Goal: Navigation & Orientation: Find specific page/section

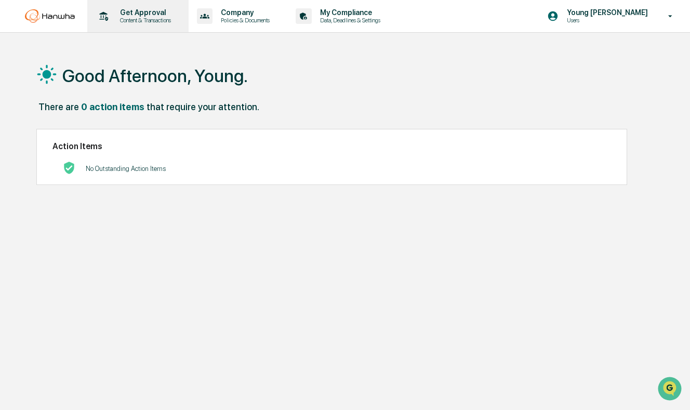
click at [133, 19] on p "Content & Transactions" at bounding box center [144, 20] width 64 height 7
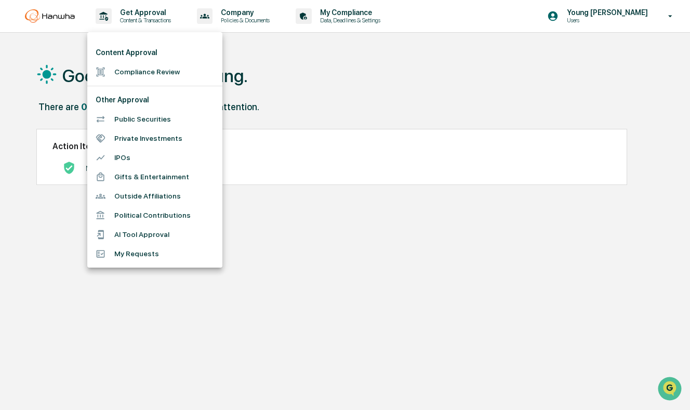
click at [492, 130] on div at bounding box center [345, 205] width 690 height 410
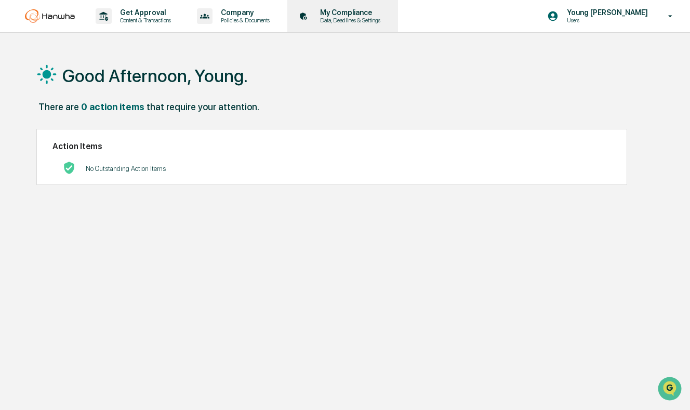
click at [355, 14] on p "My Compliance" at bounding box center [349, 12] width 74 height 8
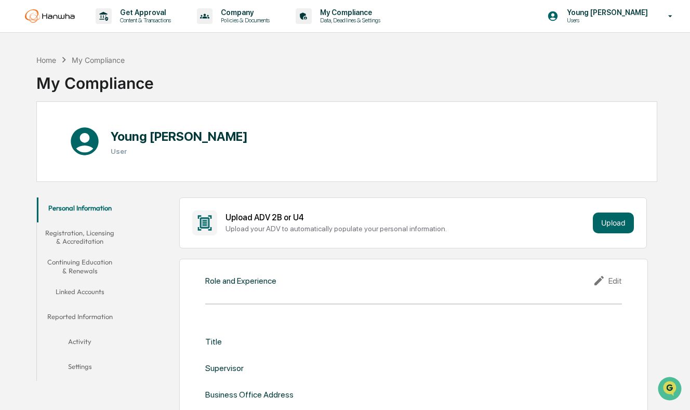
click at [77, 234] on button "Registration, Licensing & Accreditation" at bounding box center [80, 237] width 86 height 30
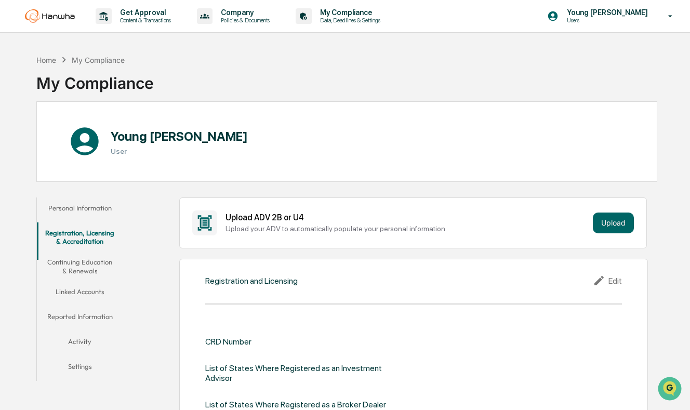
click at [79, 280] on button "Continuing Education & Renewals" at bounding box center [80, 266] width 86 height 30
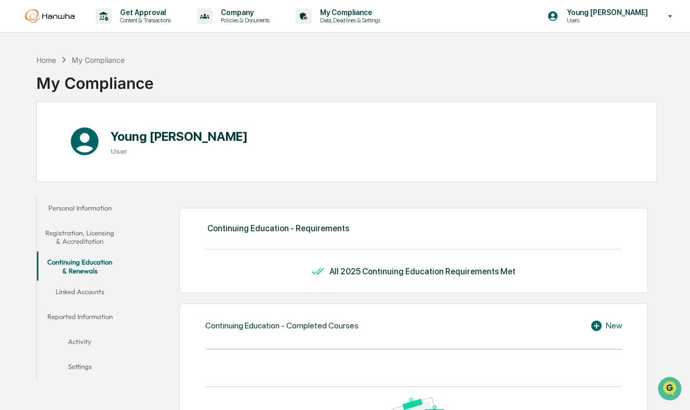
scroll to position [73, 0]
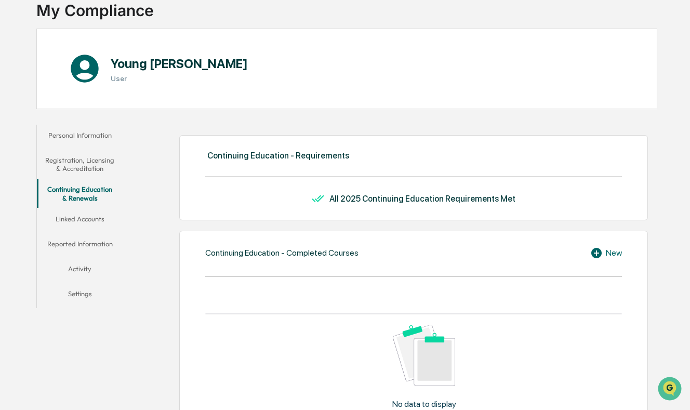
click at [86, 269] on button "Activity" at bounding box center [80, 270] width 86 height 25
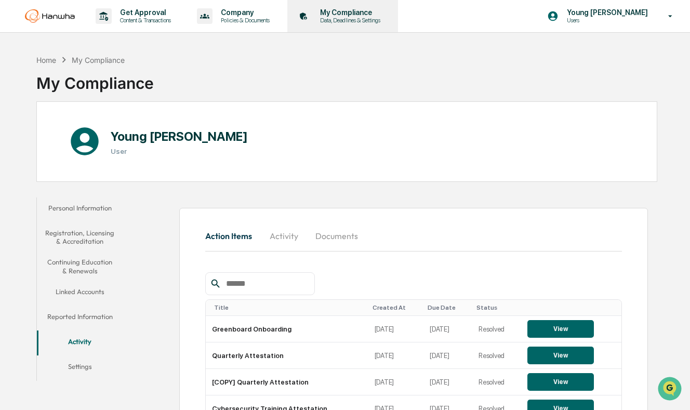
click at [349, 15] on p "My Compliance" at bounding box center [349, 12] width 74 height 8
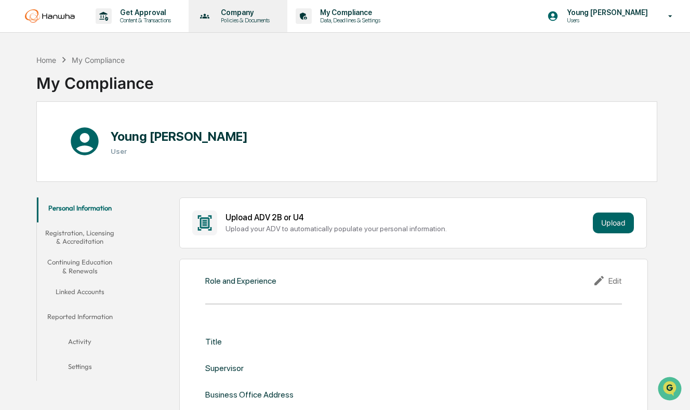
click at [236, 13] on p "Company" at bounding box center [243, 12] width 62 height 8
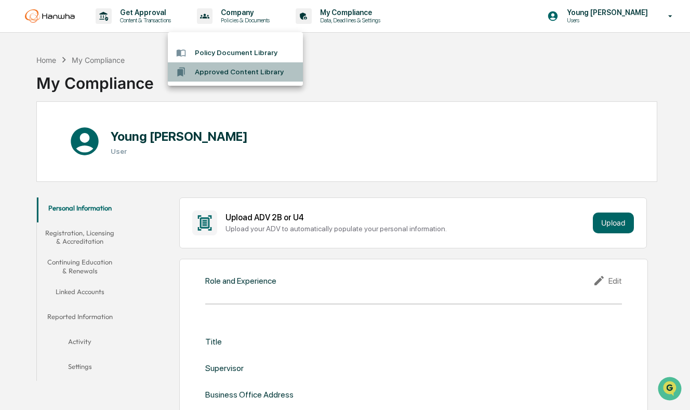
click at [206, 73] on li "Approved Content Library" at bounding box center [235, 71] width 135 height 19
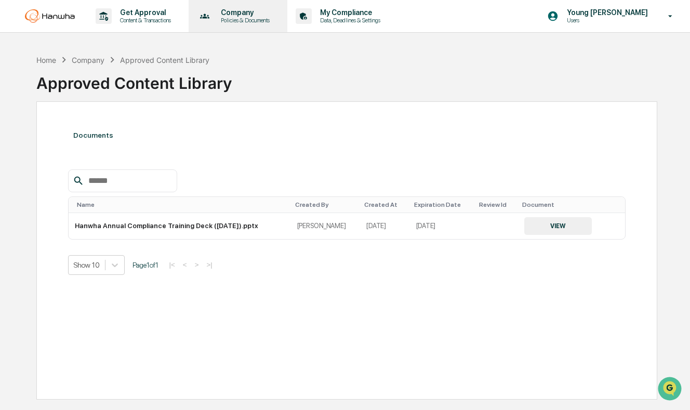
click at [212, 11] on p "Company" at bounding box center [243, 12] width 62 height 8
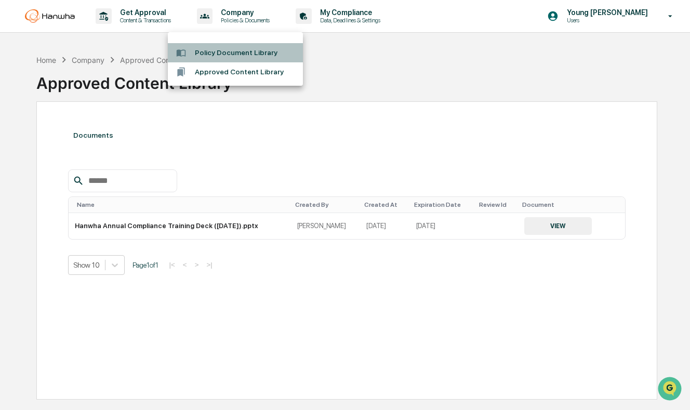
click at [206, 58] on li "Policy Document Library" at bounding box center [235, 52] width 135 height 19
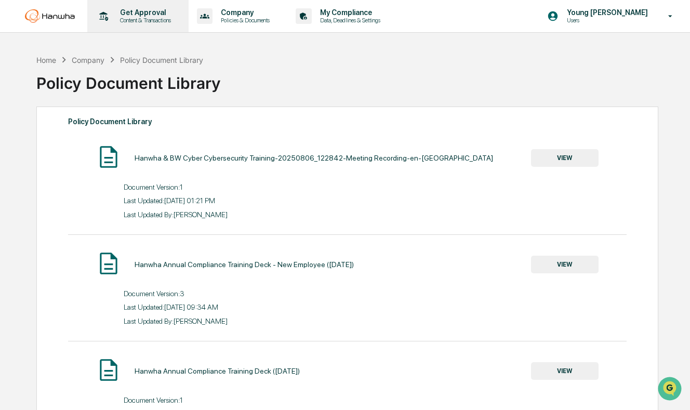
click at [112, 9] on p "Get Approval" at bounding box center [144, 12] width 64 height 8
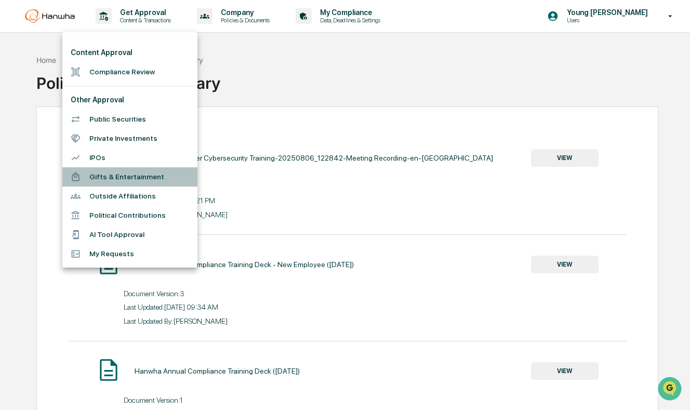
click at [98, 179] on li "Gifts & Entertainment" at bounding box center [129, 176] width 135 height 19
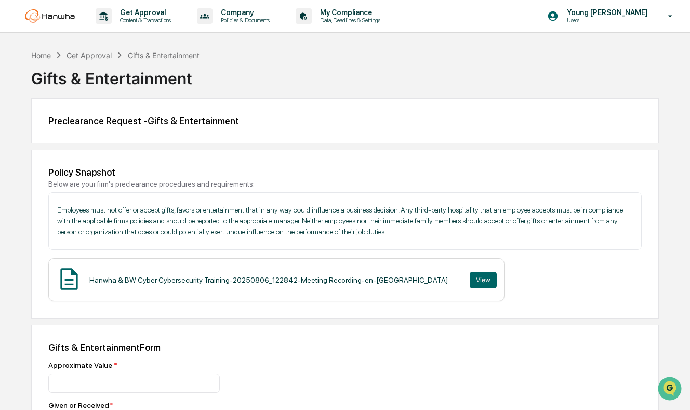
click at [87, 55] on div "Get Approval" at bounding box center [88, 55] width 45 height 9
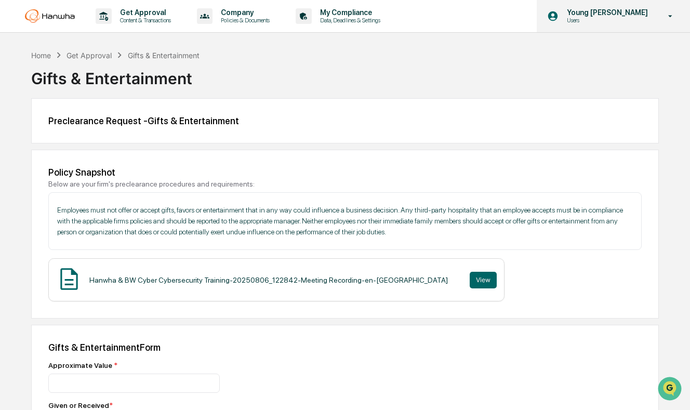
click at [650, 15] on p "Young [PERSON_NAME]" at bounding box center [605, 12] width 95 height 8
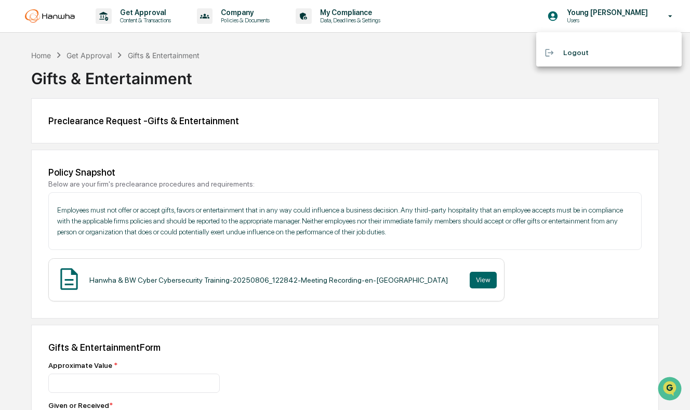
click at [432, 127] on div at bounding box center [345, 205] width 690 height 410
click at [43, 60] on div "Home Get Approval Gifts & Entertainment" at bounding box center [115, 54] width 168 height 11
click at [45, 52] on div "Home" at bounding box center [41, 55] width 20 height 9
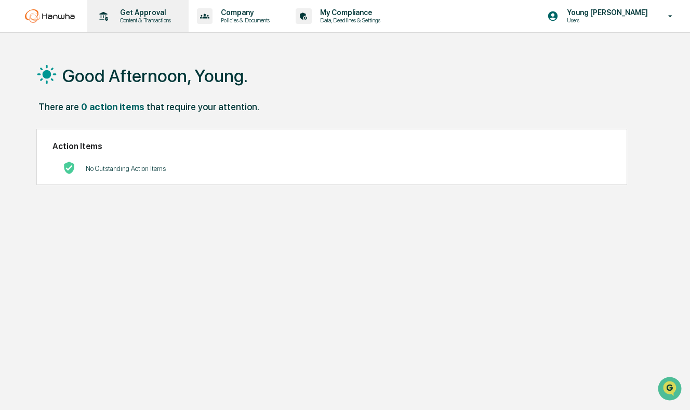
click at [123, 23] on p "Content & Transactions" at bounding box center [144, 20] width 64 height 7
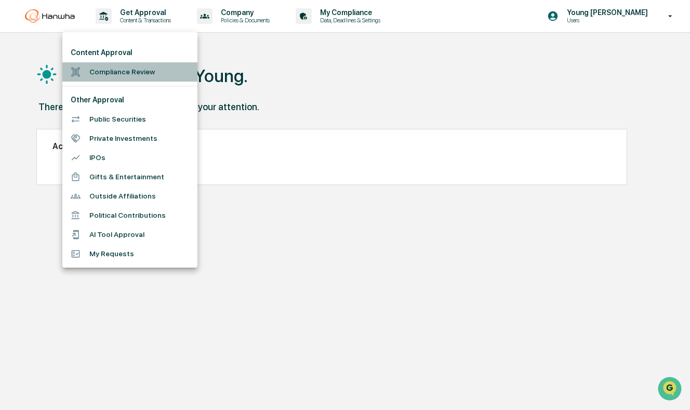
click at [116, 73] on li "Compliance Review" at bounding box center [129, 71] width 135 height 19
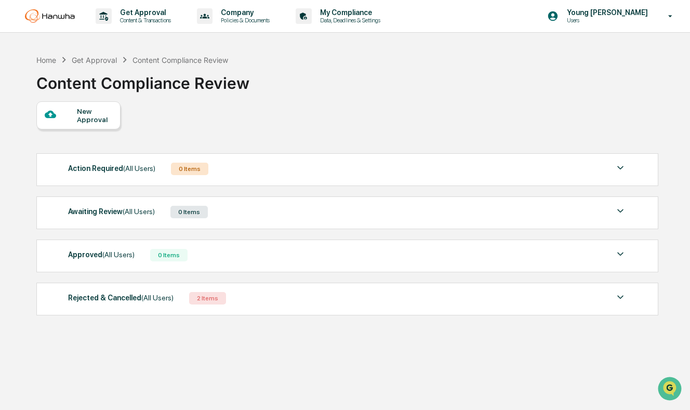
click at [623, 251] on img at bounding box center [620, 254] width 12 height 12
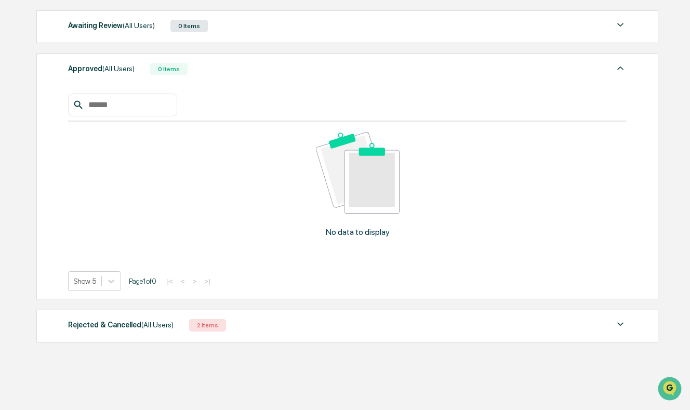
scroll to position [217, 0]
click at [617, 318] on img at bounding box center [620, 324] width 12 height 12
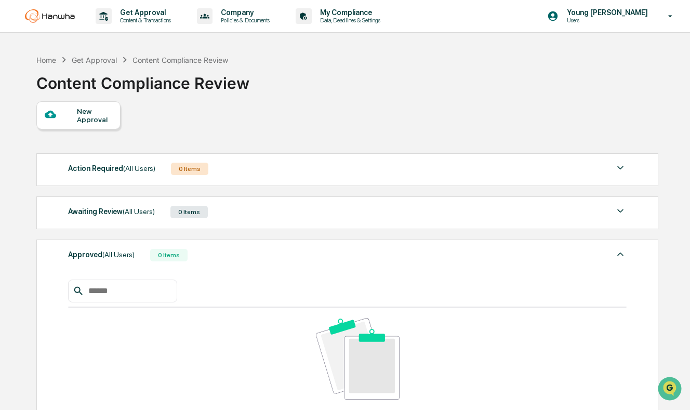
scroll to position [0, 0]
click at [106, 60] on div "Get Approval" at bounding box center [94, 60] width 45 height 9
click at [266, 29] on div "Company Policies & Documents" at bounding box center [237, 16] width 89 height 32
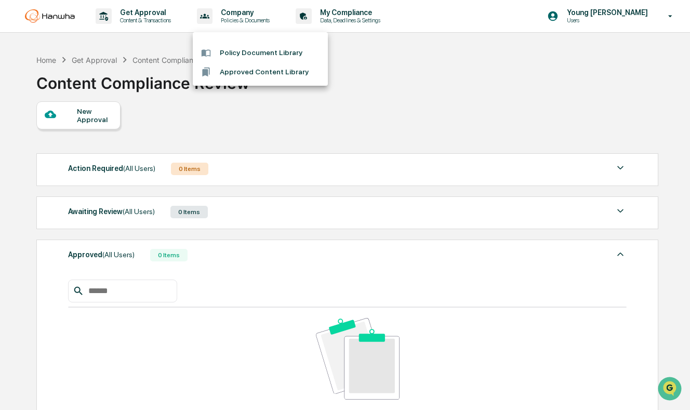
click at [358, 15] on div at bounding box center [345, 205] width 690 height 410
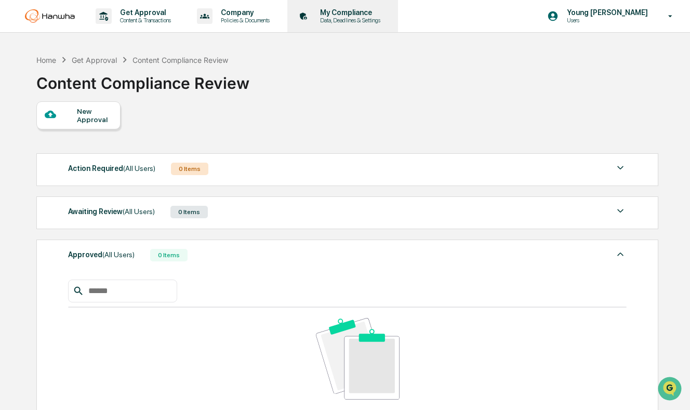
click at [339, 21] on p "Data, Deadlines & Settings" at bounding box center [349, 20] width 74 height 7
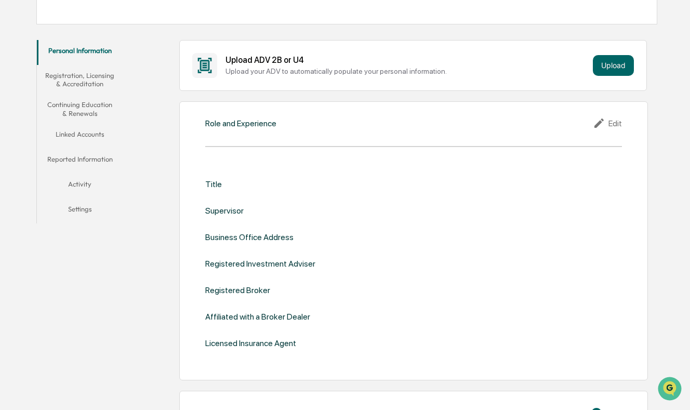
scroll to position [156, 0]
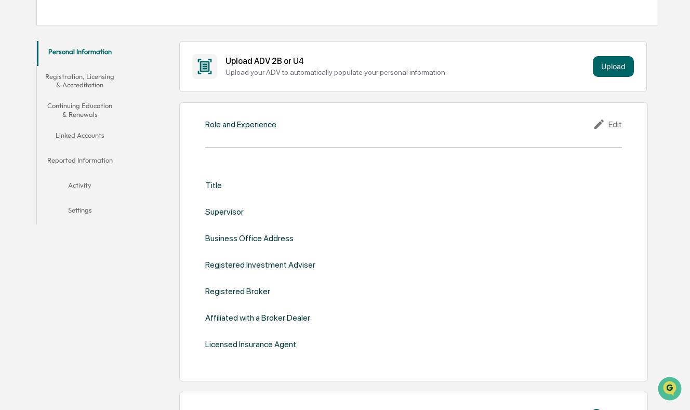
click at [71, 76] on button "Registration, Licensing & Accreditation" at bounding box center [80, 81] width 86 height 30
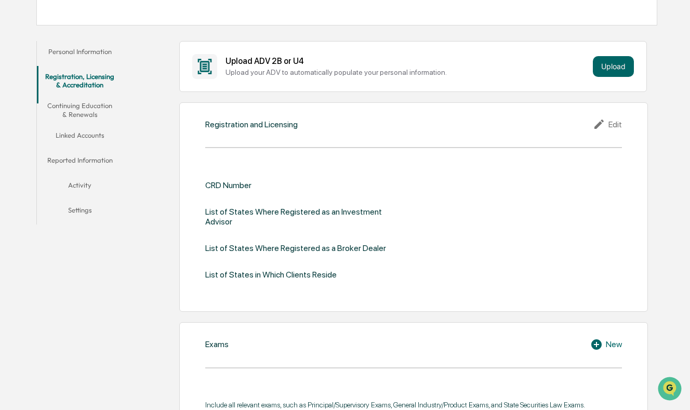
click at [84, 134] on button "Linked Accounts" at bounding box center [80, 137] width 86 height 25
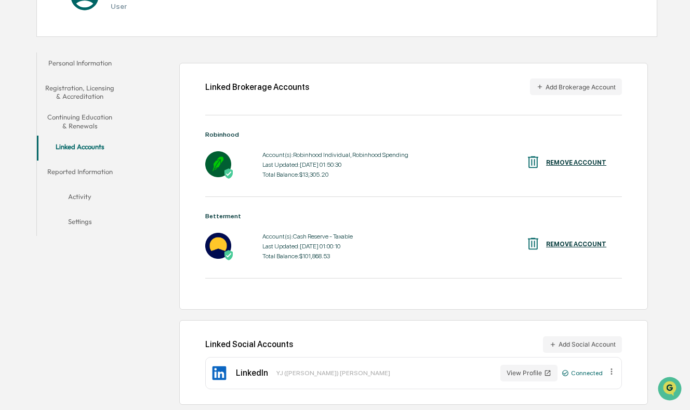
scroll to position [155, 0]
click at [90, 162] on button "Reported Information" at bounding box center [80, 173] width 86 height 25
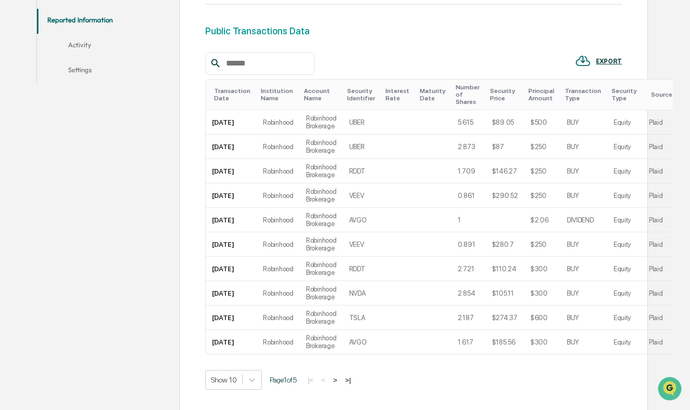
scroll to position [228, 0]
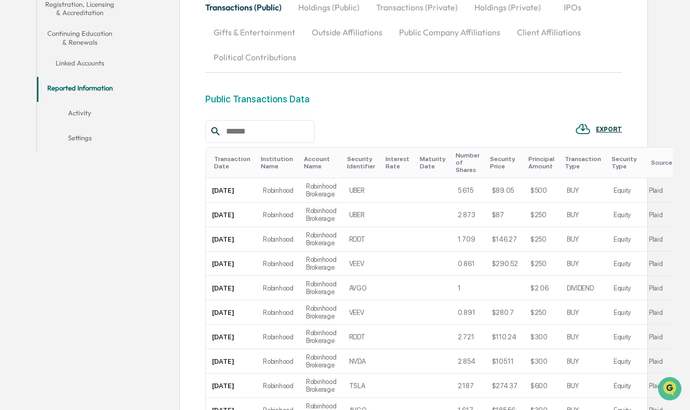
click at [91, 112] on button "Activity" at bounding box center [80, 114] width 86 height 25
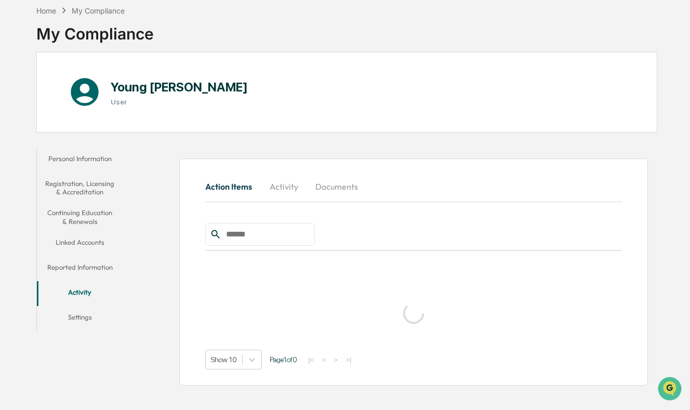
scroll to position [60, 0]
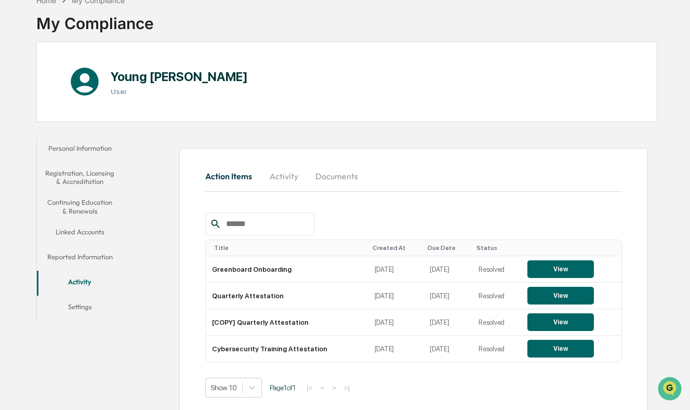
click at [76, 262] on button "Reported Information" at bounding box center [80, 258] width 86 height 25
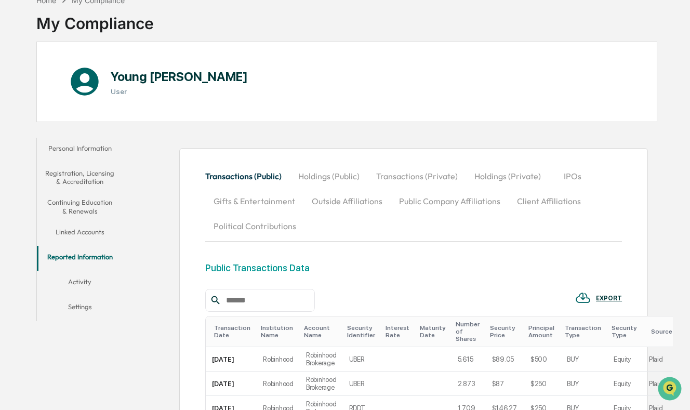
click at [275, 205] on button "Gifts & Entertainment" at bounding box center [254, 200] width 98 height 25
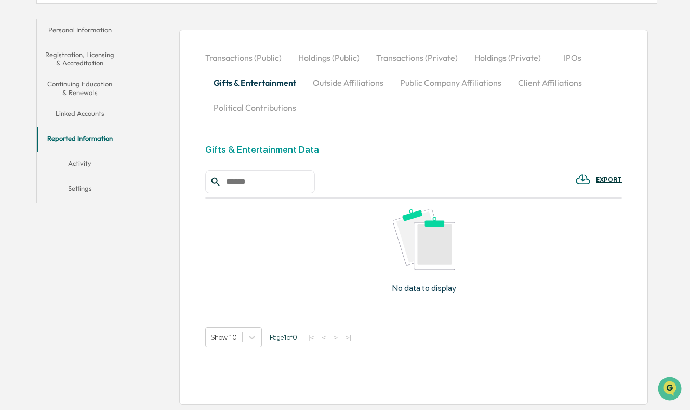
scroll to position [153, 0]
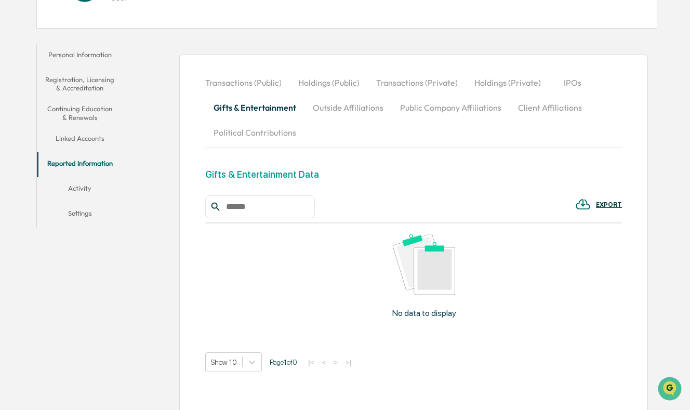
click at [321, 87] on button "Holdings (Public)" at bounding box center [329, 82] width 78 height 25
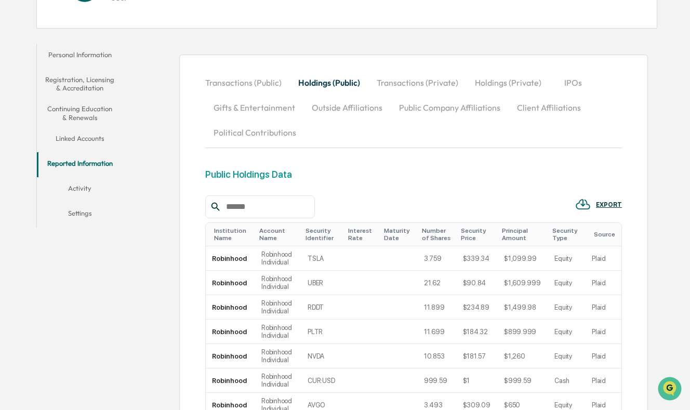
click at [332, 111] on button "Outside Affiliations" at bounding box center [346, 107] width 87 height 25
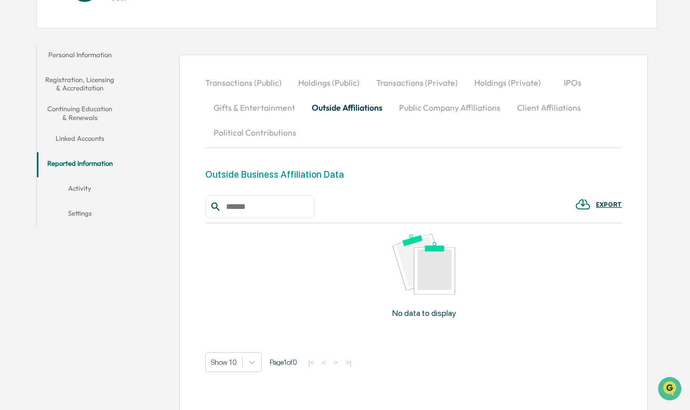
click at [421, 86] on button "Transactions (Private)" at bounding box center [417, 82] width 98 height 25
click at [500, 75] on button "Holdings (Private)" at bounding box center [507, 82] width 83 height 25
click at [232, 102] on button "Gifts & Entertainment" at bounding box center [254, 107] width 98 height 25
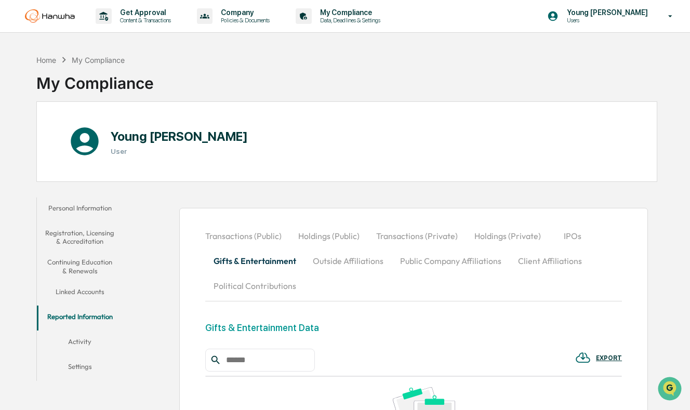
scroll to position [0, 0]
